Goal: Information Seeking & Learning: Learn about a topic

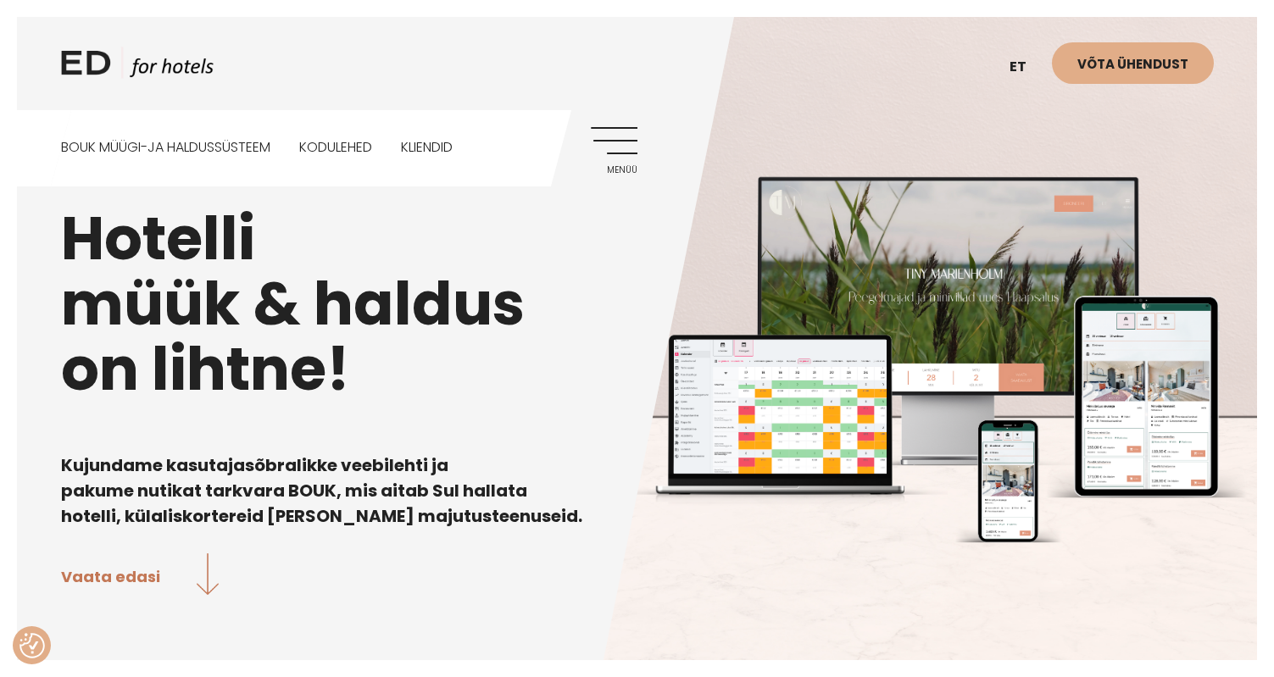
click at [615, 148] on link "Menüü" at bounding box center [614, 150] width 47 height 47
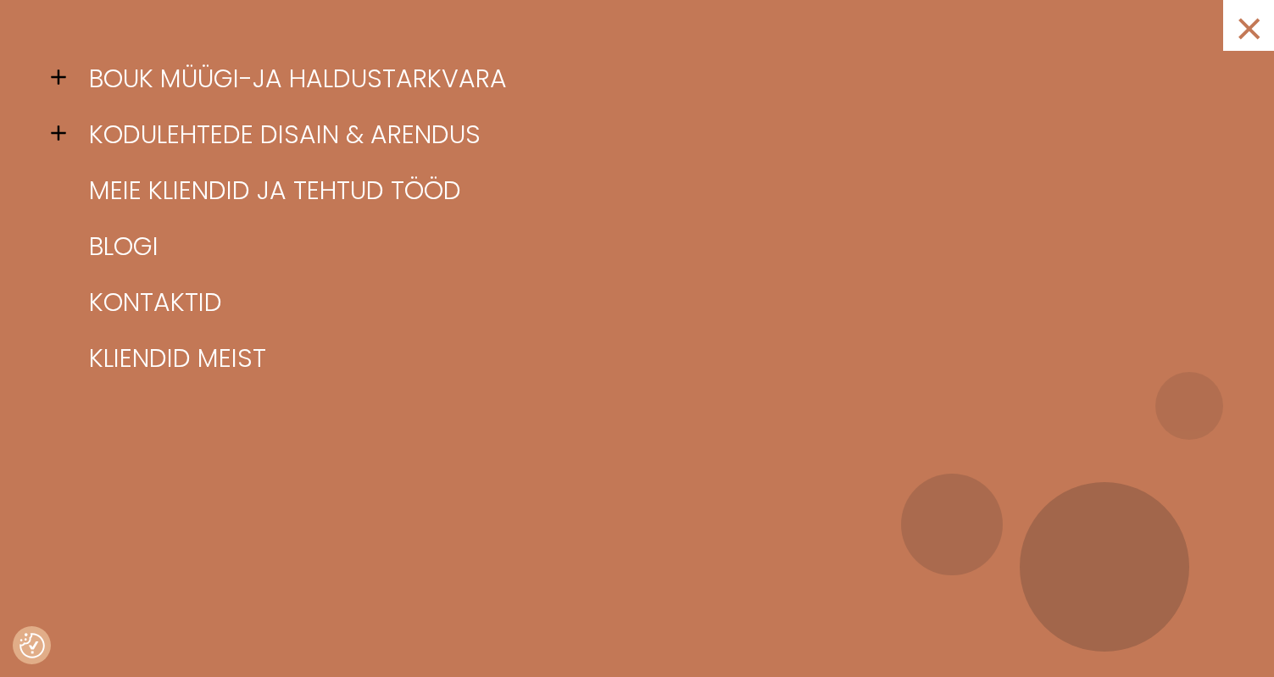
click at [57, 76] on span at bounding box center [63, 76] width 25 height 25
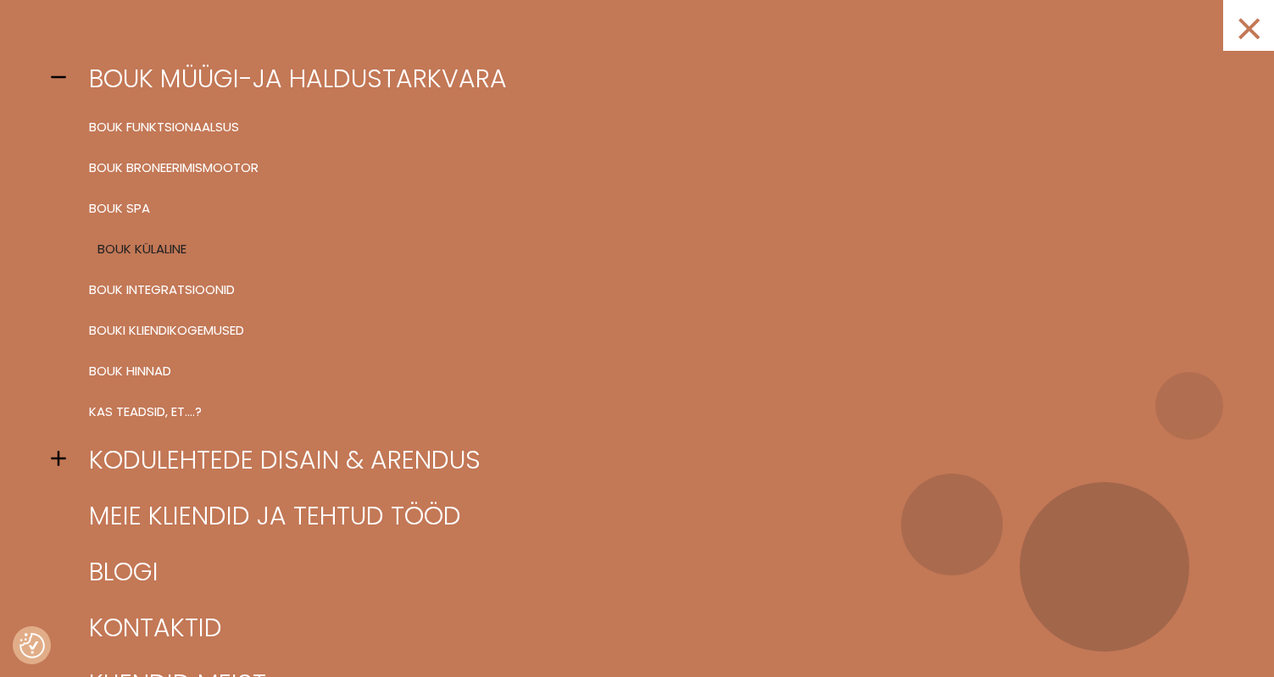
click at [160, 260] on link "BOUK KÜLALINE" at bounding box center [658, 249] width 1147 height 41
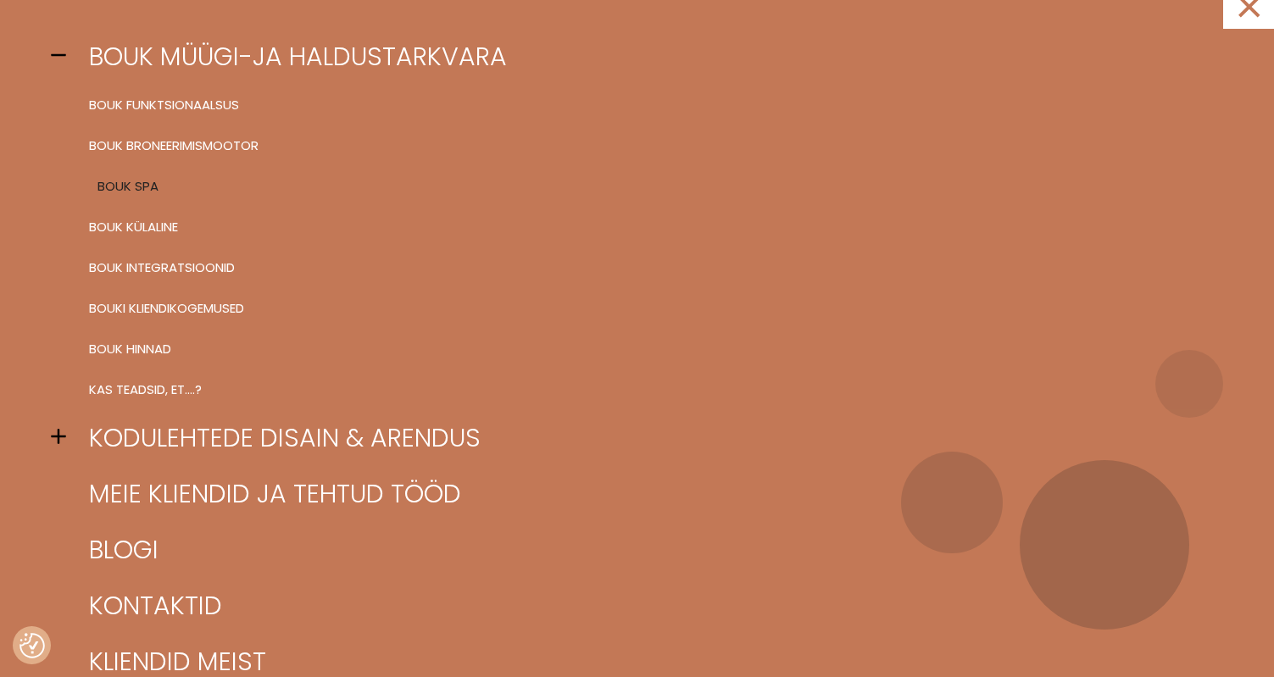
click at [106, 199] on link "BOUK SPA" at bounding box center [658, 186] width 1147 height 41
click at [159, 231] on link "BOUK KÜLALINE" at bounding box center [658, 227] width 1147 height 41
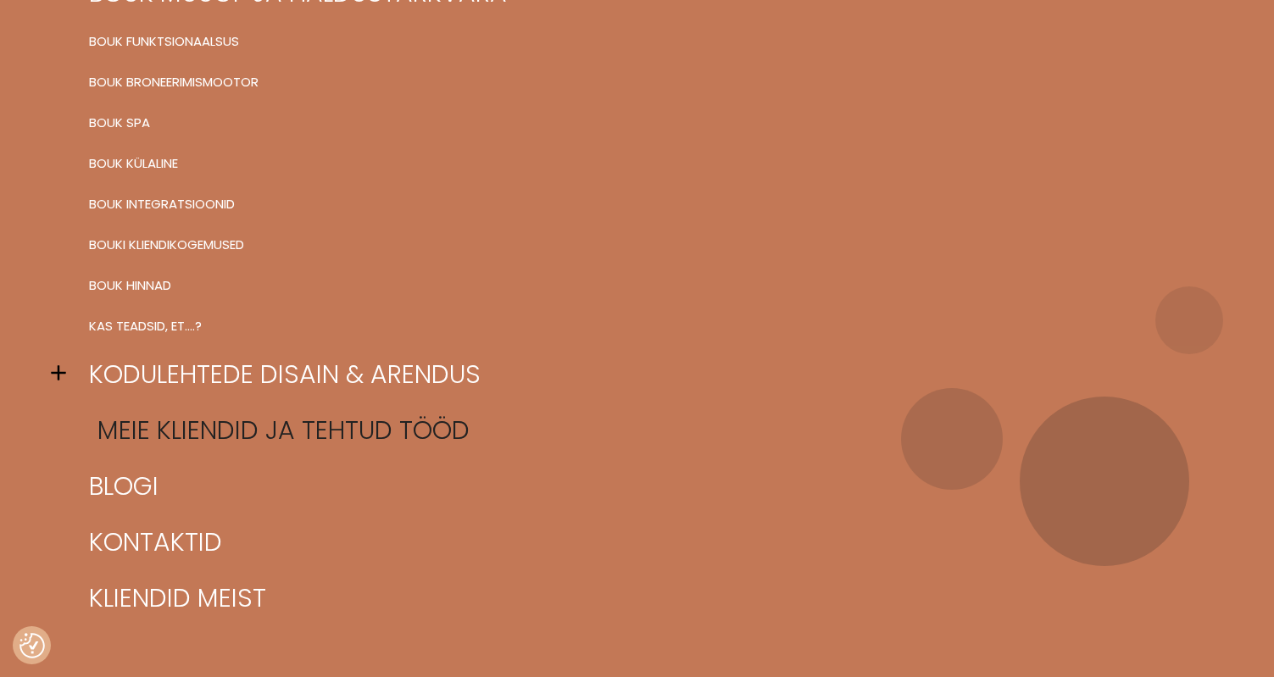
click at [309, 425] on link "Meie kliendid ja tehtud tööd" at bounding box center [658, 431] width 1147 height 56
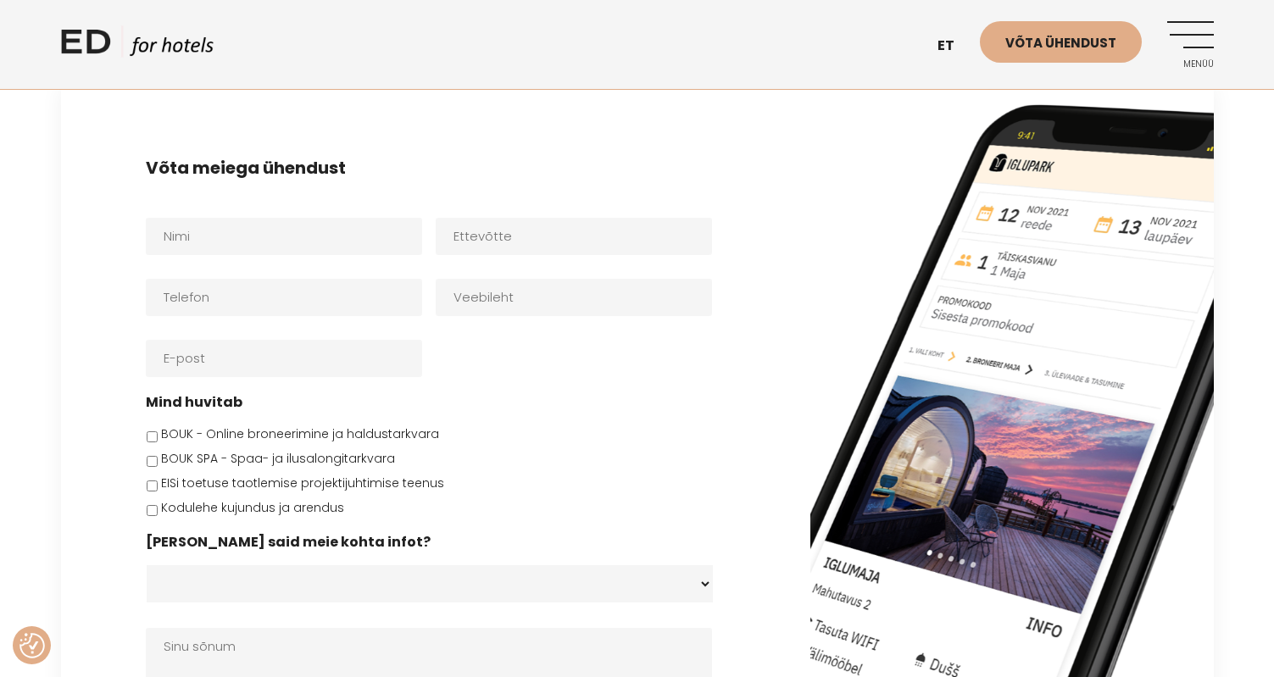
scroll to position [4073, 0]
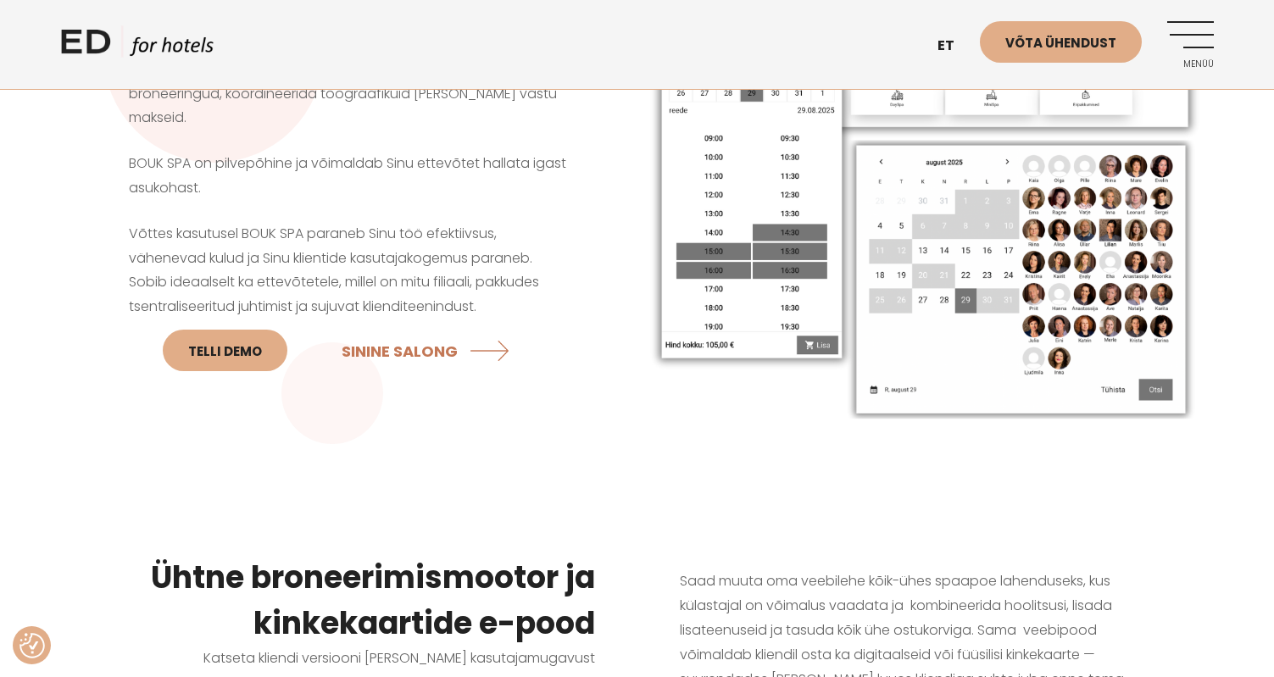
scroll to position [205, 0]
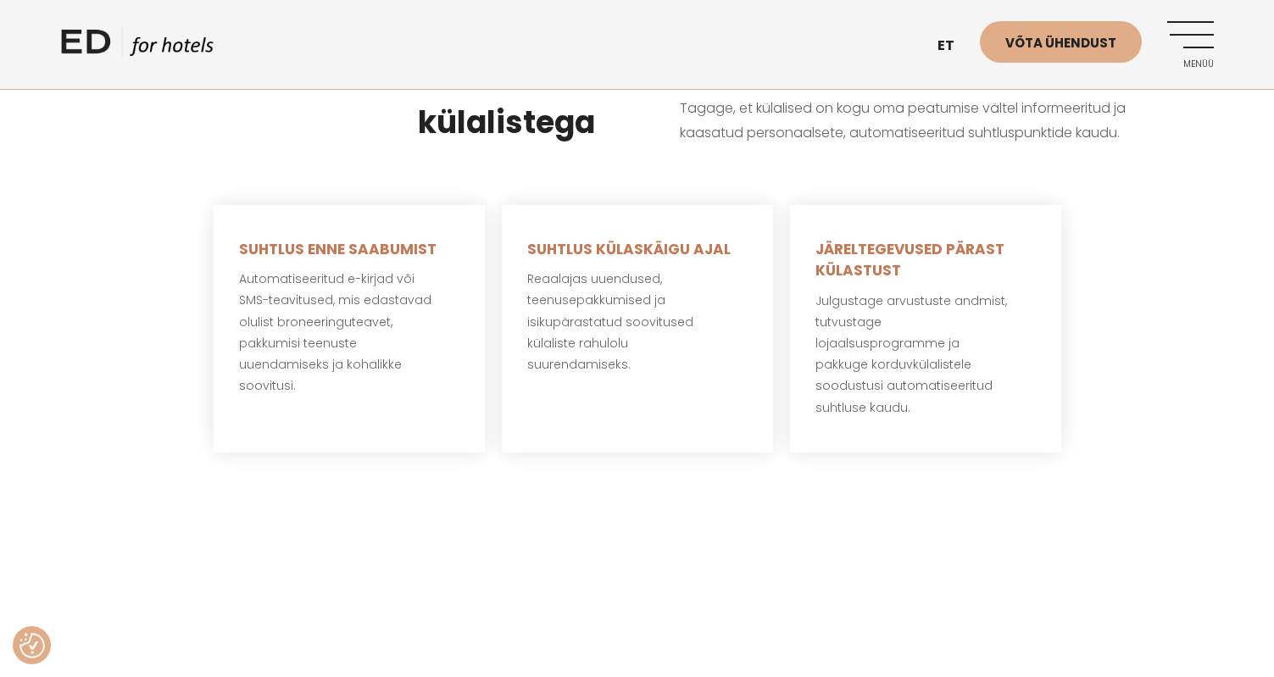
scroll to position [1167, 0]
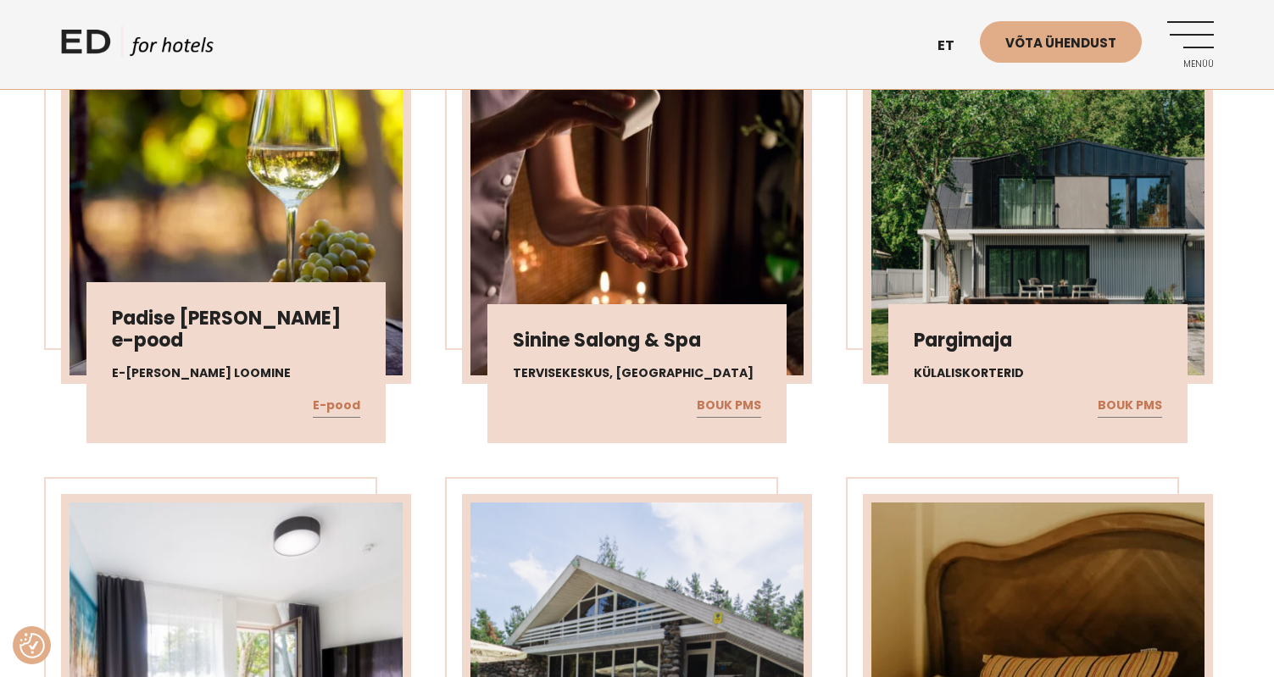
scroll to position [1001, 0]
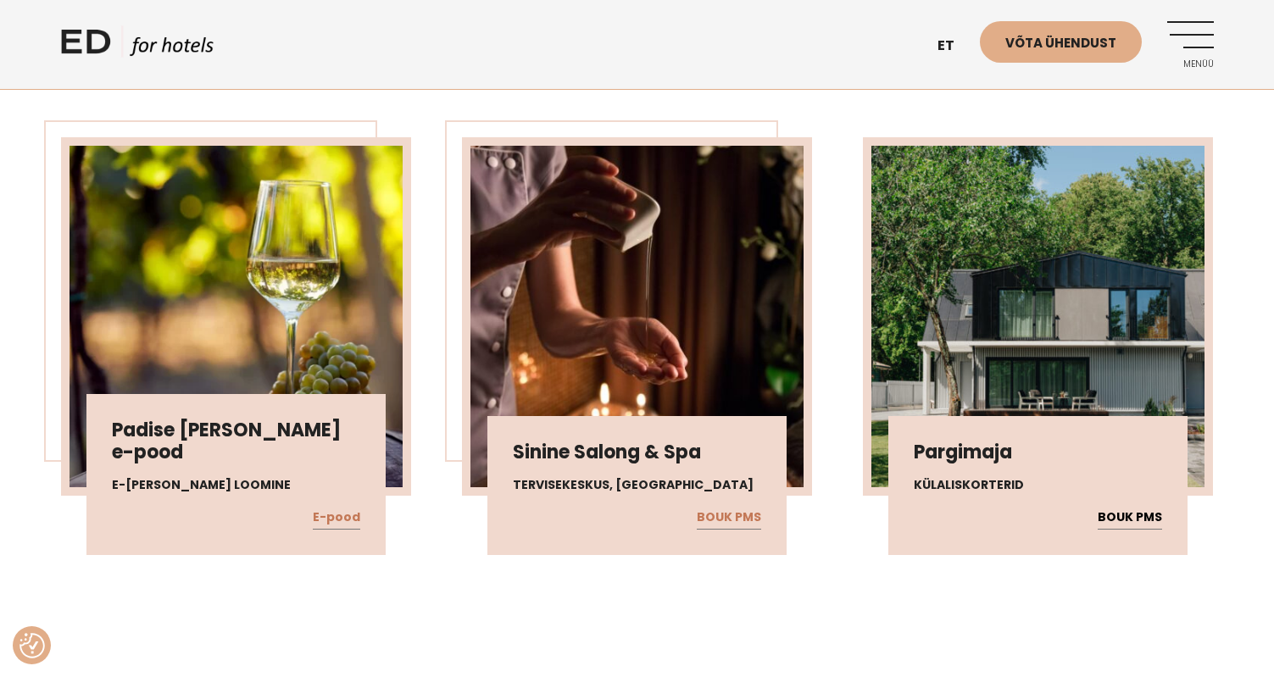
click at [1117, 523] on link "BOUK PMS" at bounding box center [1130, 518] width 64 height 22
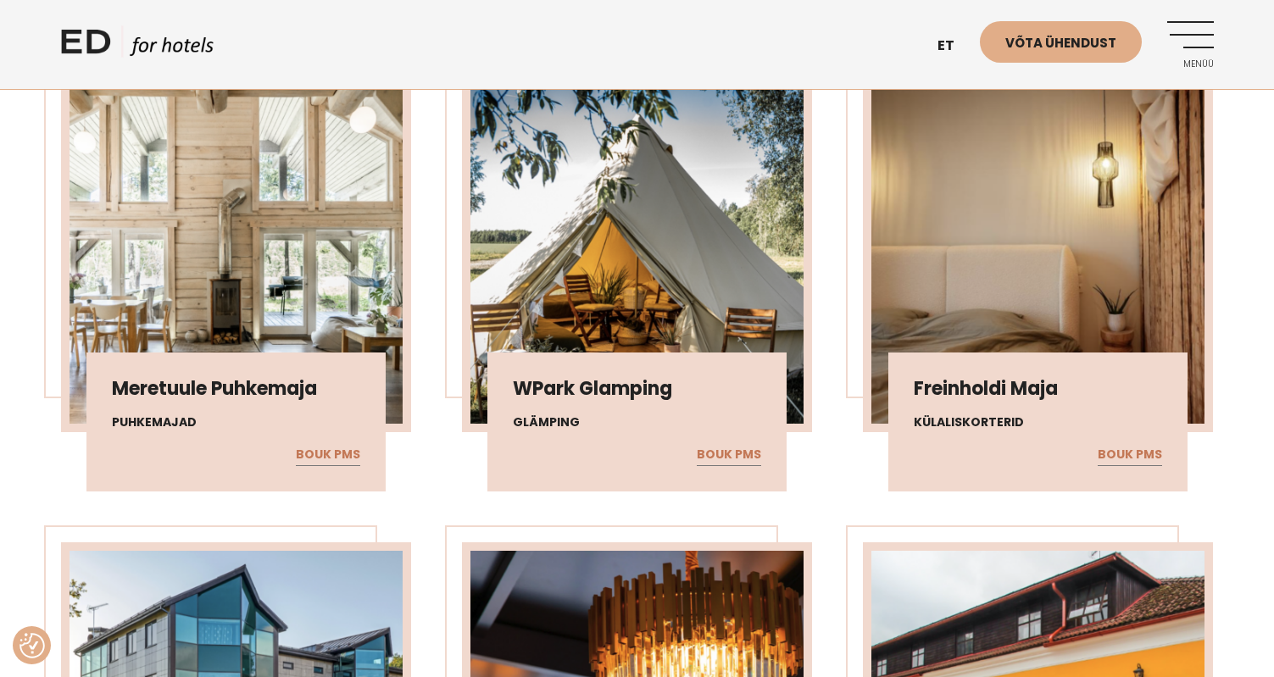
scroll to position [2472, 0]
click at [1141, 450] on link "BOUK PMS" at bounding box center [1130, 454] width 64 height 22
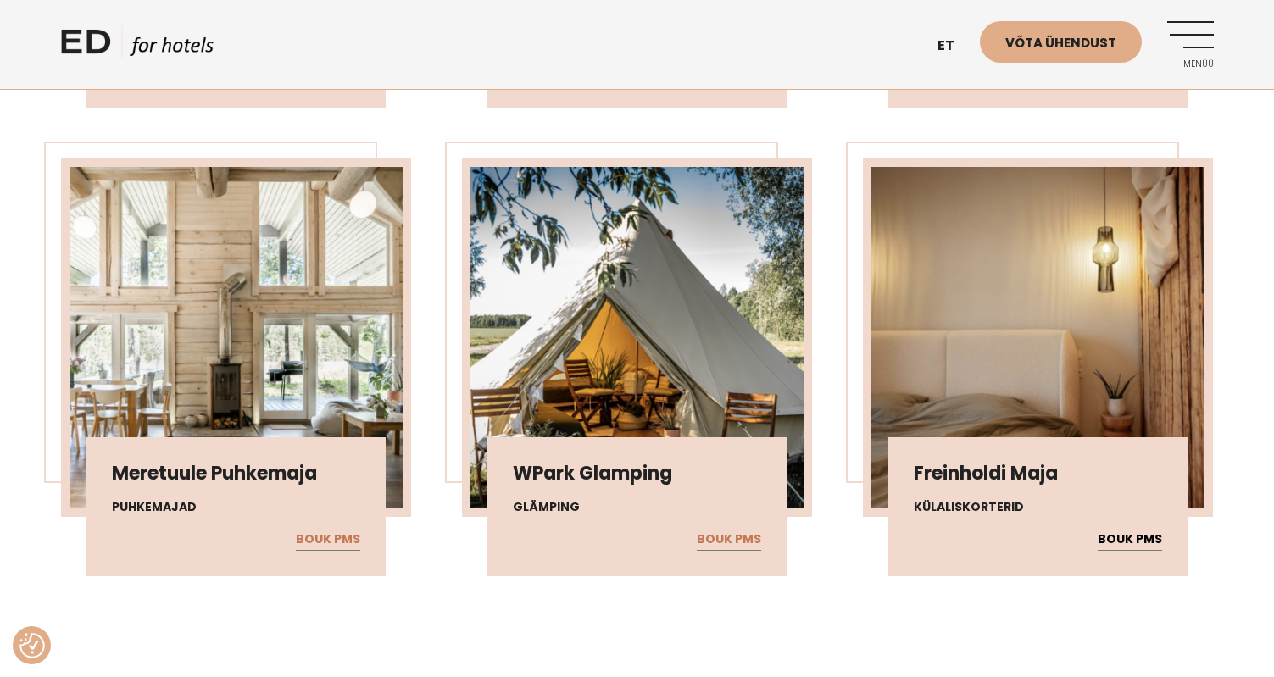
scroll to position [2380, 0]
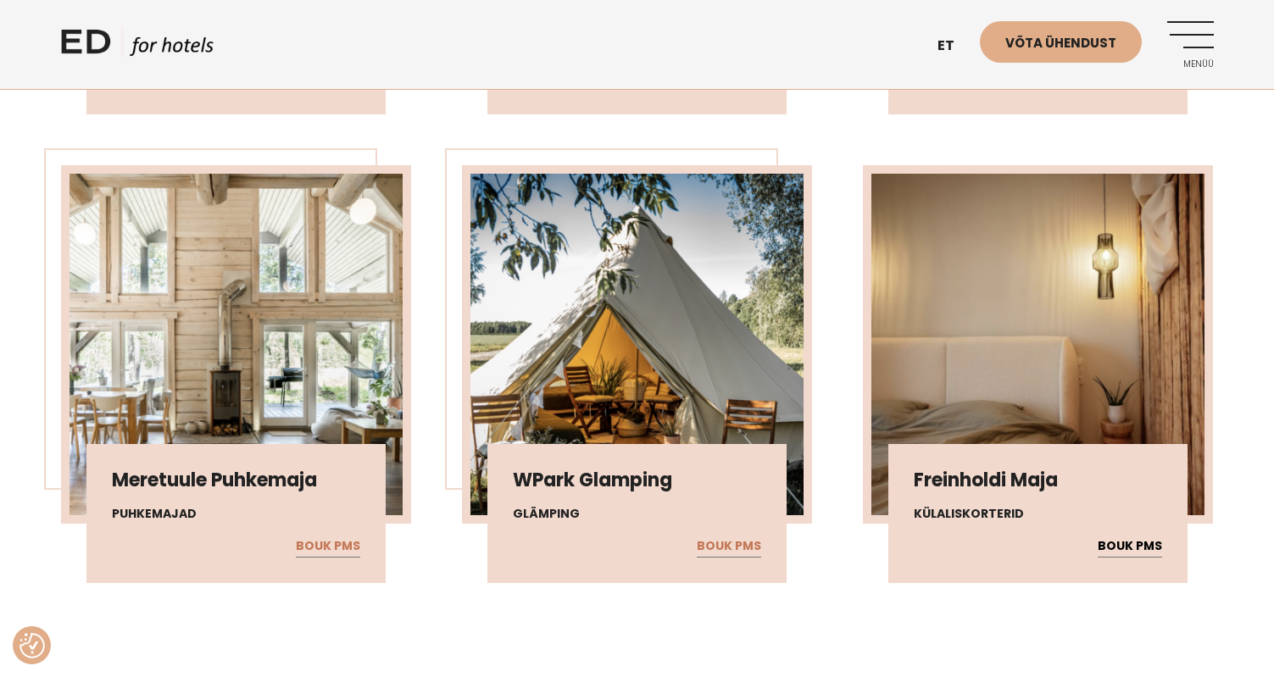
click at [1125, 545] on link "BOUK PMS" at bounding box center [1130, 547] width 64 height 22
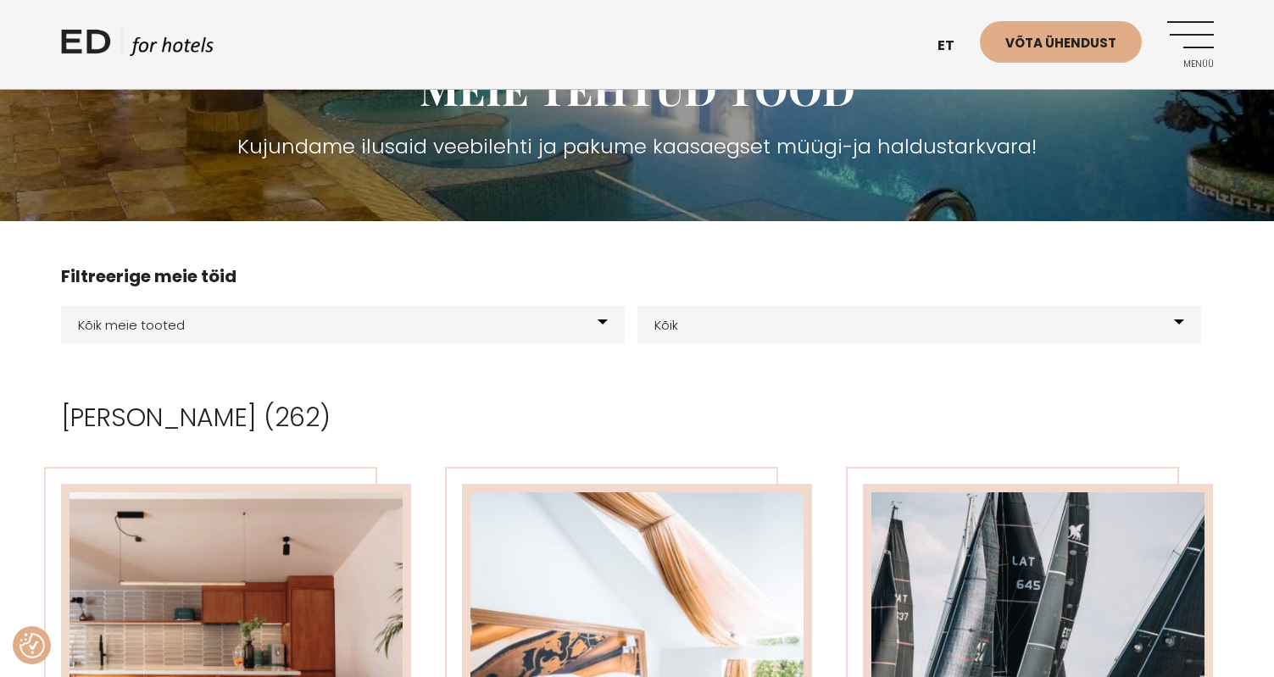
scroll to position [175, 0]
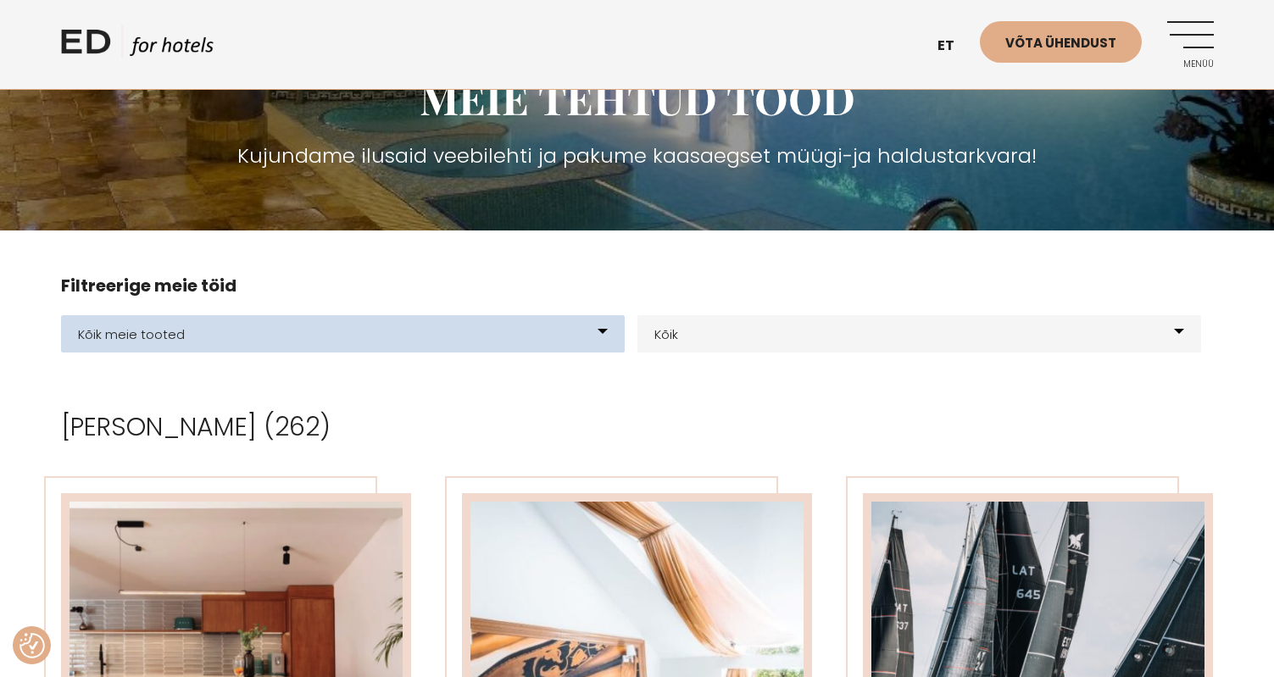
click at [600, 335] on select "Kõik meie tooted BOUK BOOKING BOUK PMS Kodulehed Näidis kodulehe kujunduspõhjad…" at bounding box center [343, 333] width 564 height 37
click at [598, 343] on select "Kõik meie tooted BOUK BOOKING BOUK PMS Kodulehed Näidis kodulehe kujunduspõhjad…" at bounding box center [343, 333] width 564 height 37
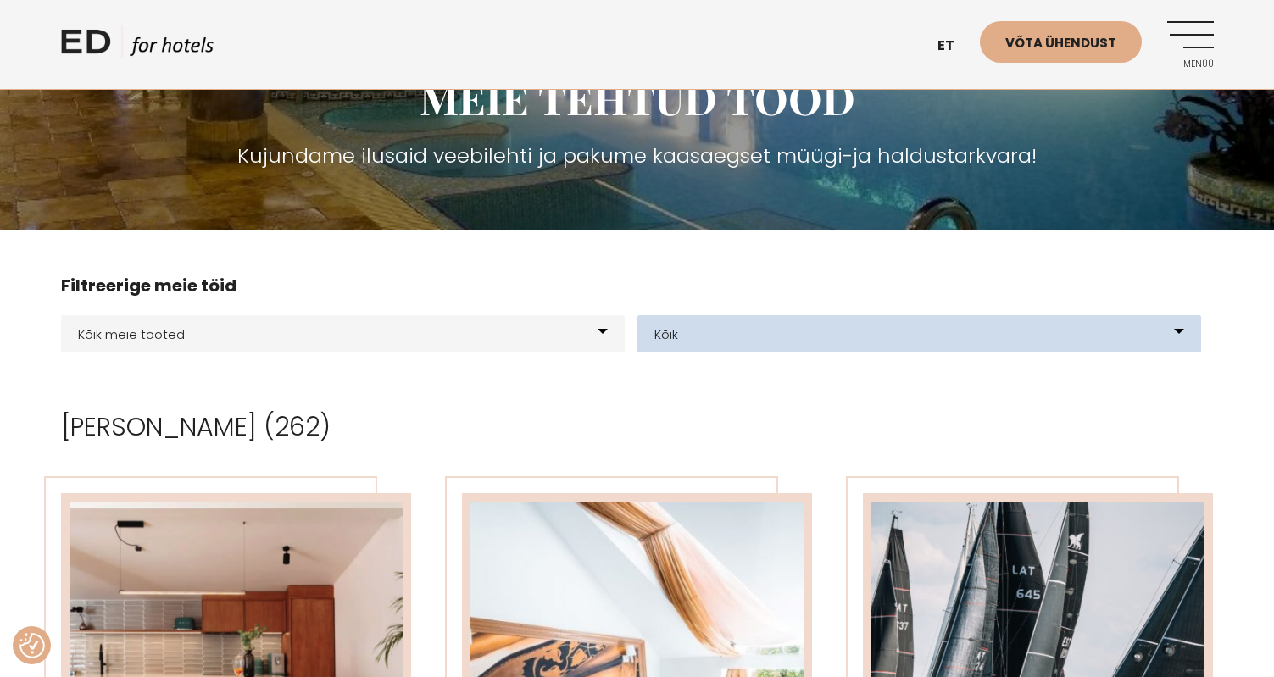
click at [856, 343] on select "[GEOGRAPHIC_DATA] Glämping Elamuskeskus E-[PERSON_NAME] loomine Kodulehe kujund…" at bounding box center [920, 333] width 564 height 37
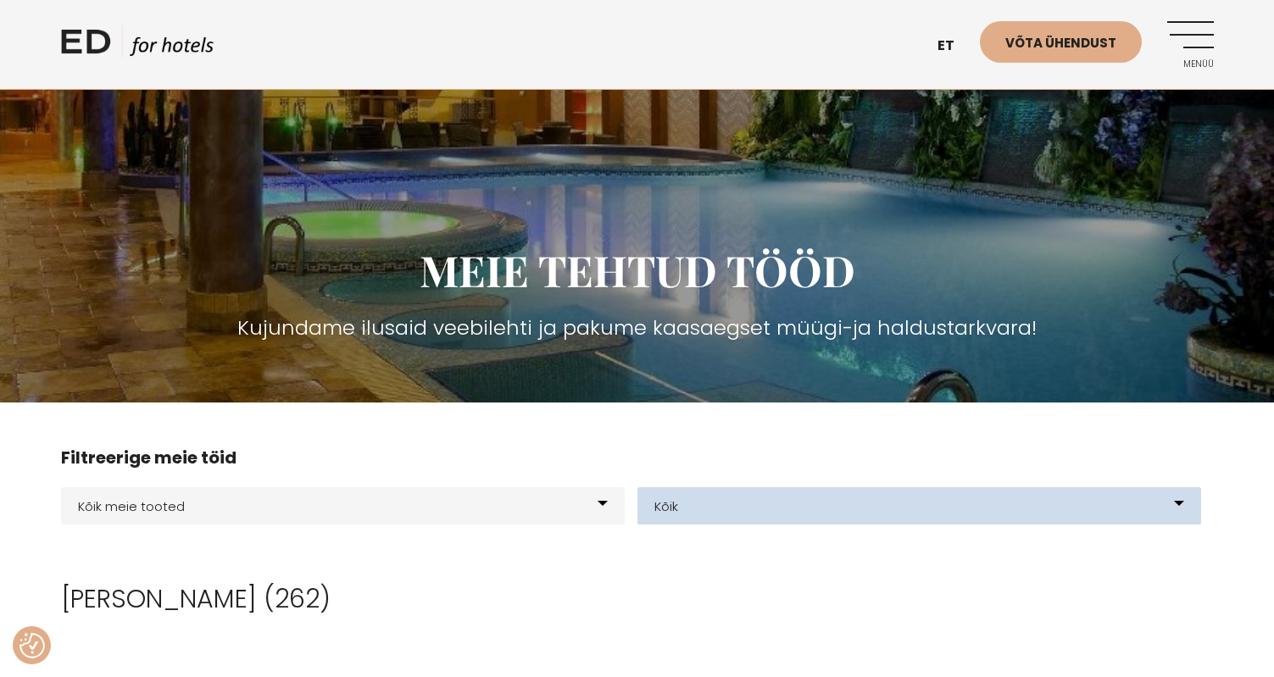
scroll to position [0, 0]
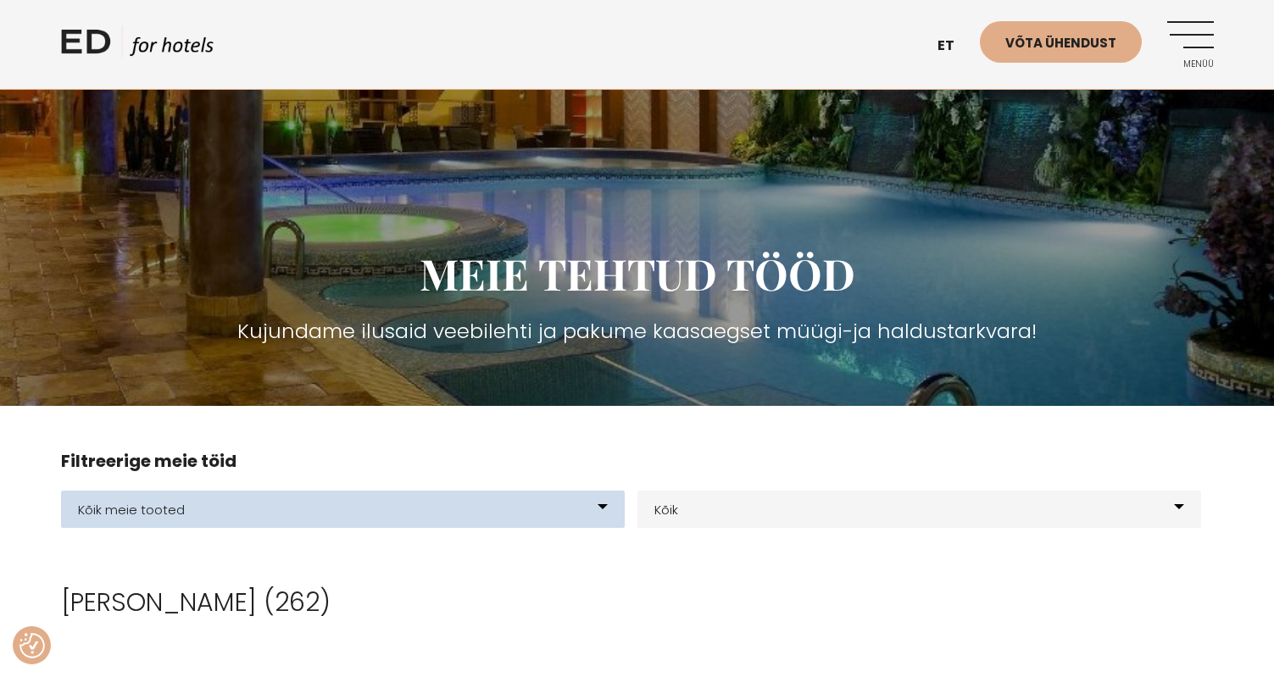
click at [366, 509] on select "Kõik meie tooted BOUK BOOKING BOUK PMS Kodulehed Näidis kodulehe kujunduspõhjad…" at bounding box center [343, 509] width 564 height 37
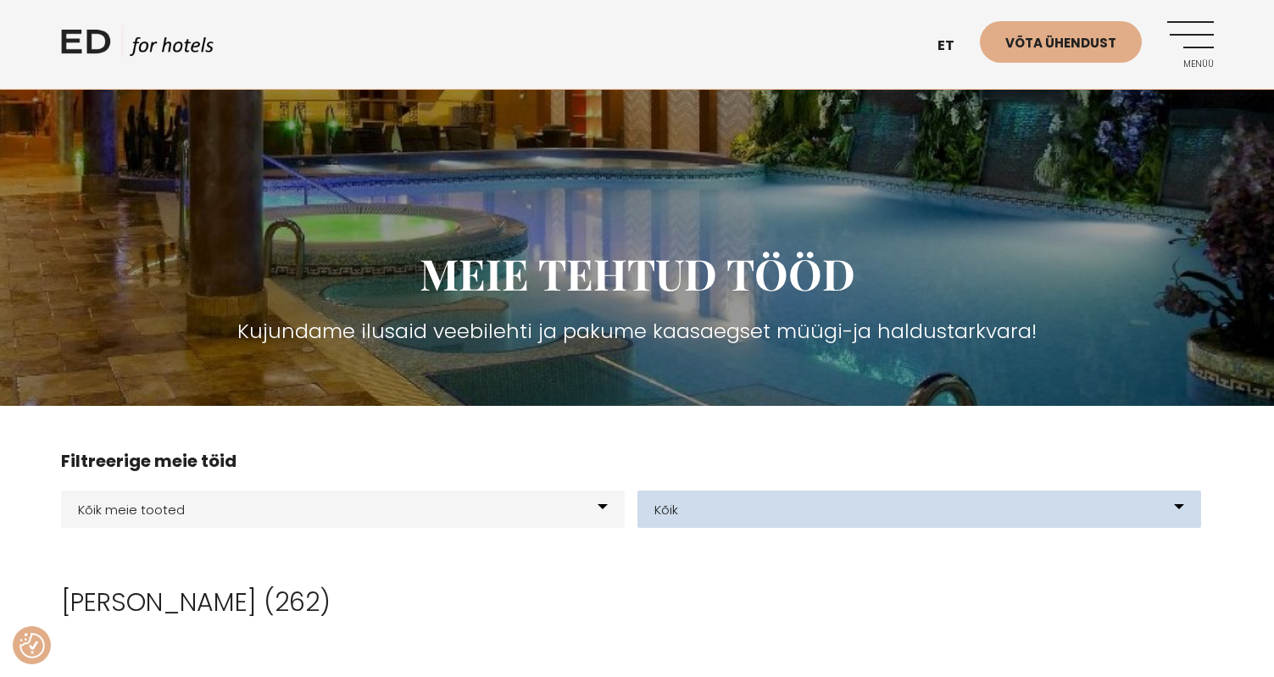
click at [730, 514] on select "[GEOGRAPHIC_DATA] Glämping Elamuskeskus E-[PERSON_NAME] loomine Kodulehe kujund…" at bounding box center [920, 509] width 564 height 37
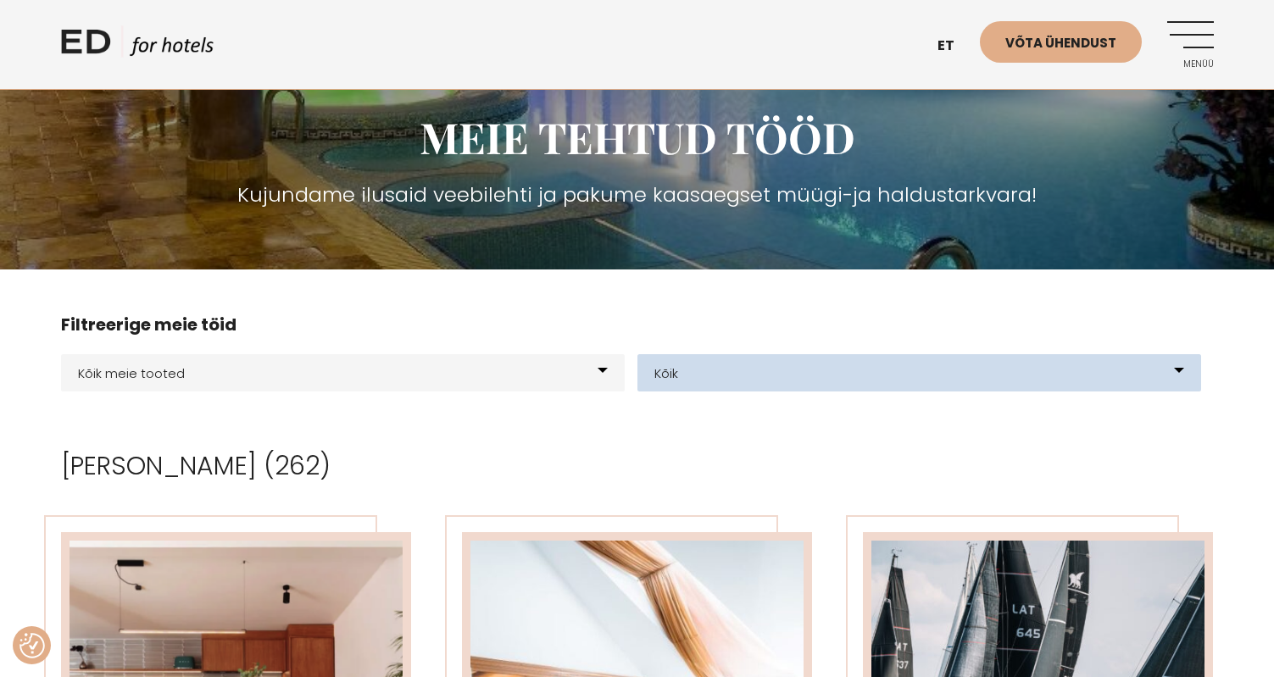
scroll to position [131, 0]
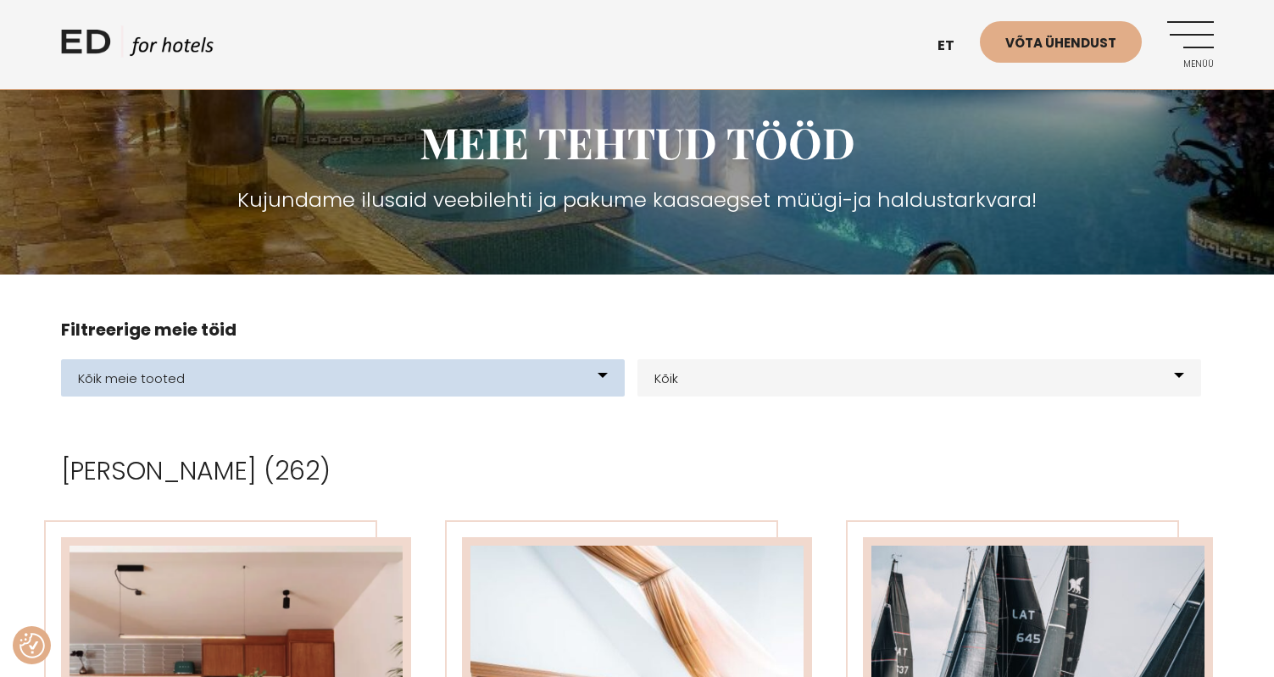
click at [451, 393] on select "Kõik meie tooted BOUK BOOKING BOUK PMS Kodulehed Näidis kodulehe kujunduspõhjad…" at bounding box center [343, 377] width 564 height 37
select select "199"
click at [61, 359] on select "Kõik meie tooted BOUK BOOKING BOUK PMS Kodulehed Näidis kodulehe kujunduspõhjad…" at bounding box center [343, 377] width 564 height 37
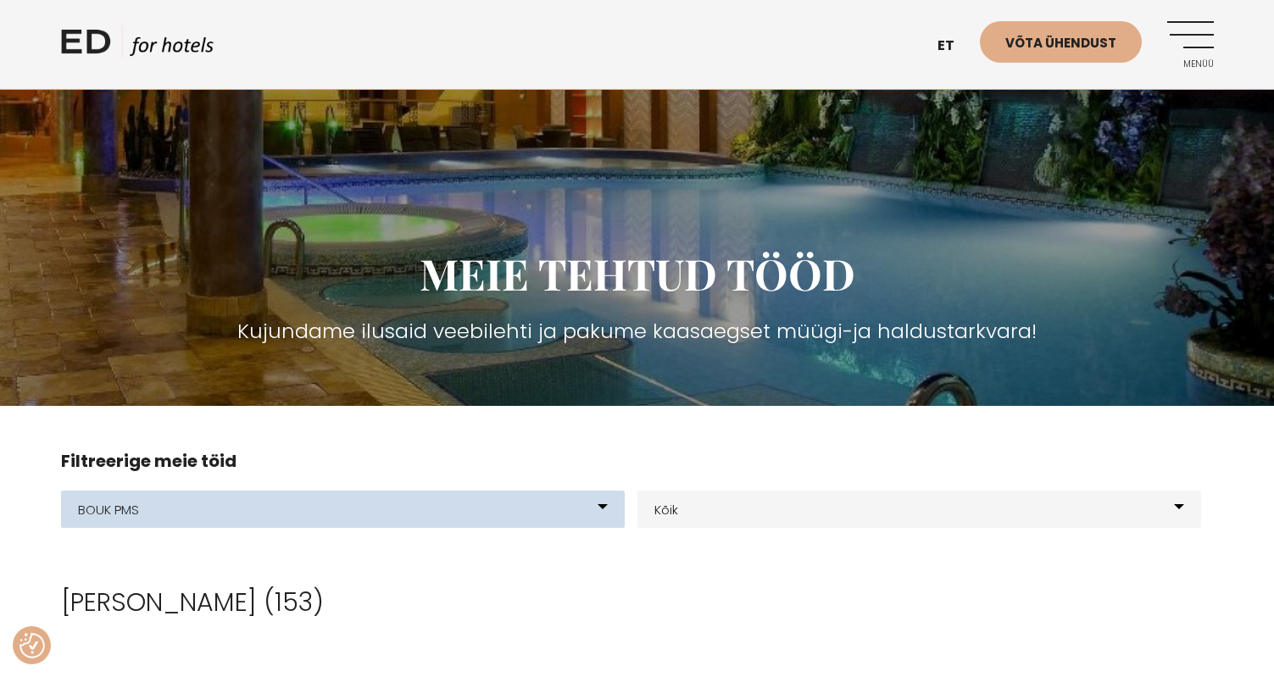
click at [324, 504] on select "Kõik meie tooted BOUK BOOKING BOUK PMS Kodulehed Näidis kodulehe kujunduspõhjad…" at bounding box center [343, 509] width 564 height 37
click at [61, 491] on select "Kõik meie tooted BOUK BOOKING BOUK PMS Kodulehed Näidis kodulehe kujunduspõhjad…" at bounding box center [343, 509] width 564 height 37
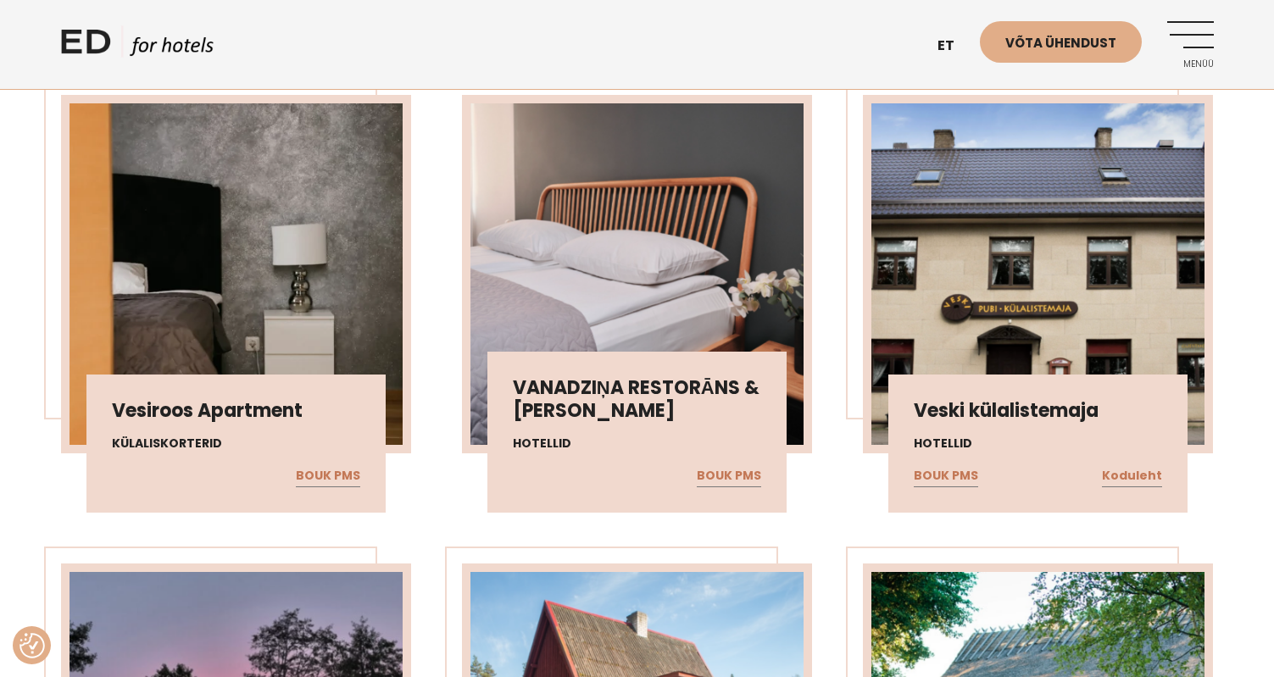
scroll to position [3362, 0]
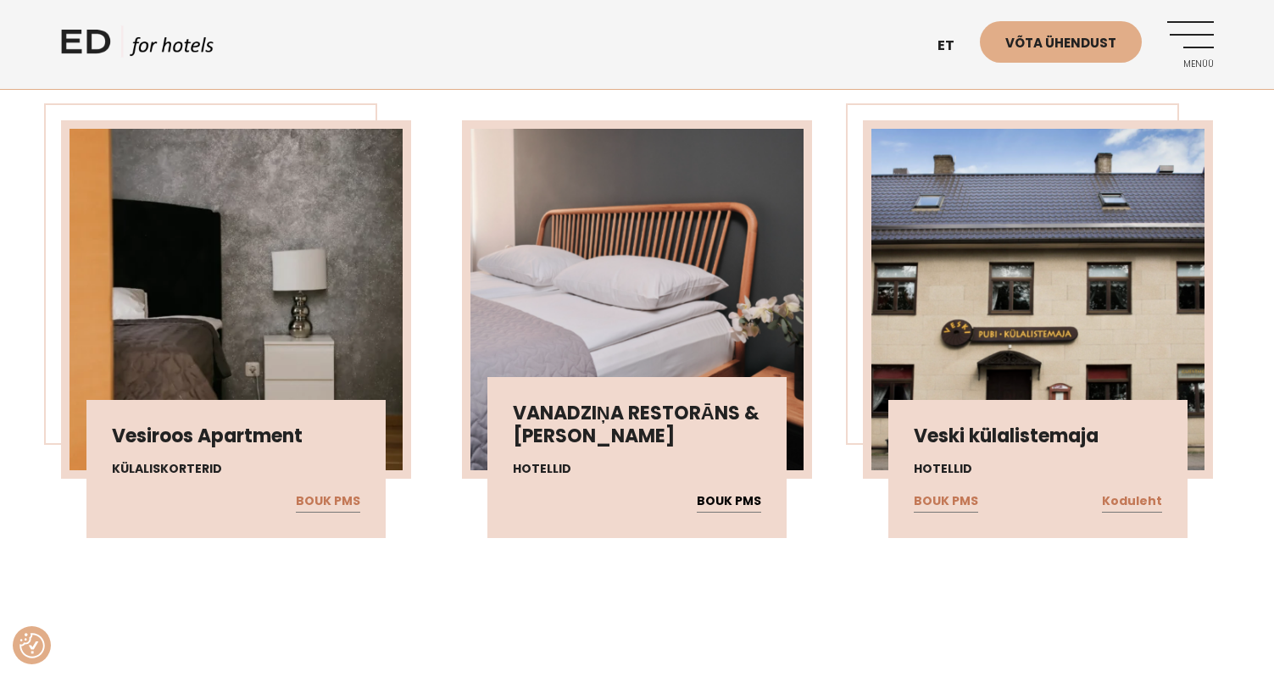
click at [738, 494] on link "BOUK PMS" at bounding box center [729, 502] width 64 height 22
